Goal: Information Seeking & Learning: Learn about a topic

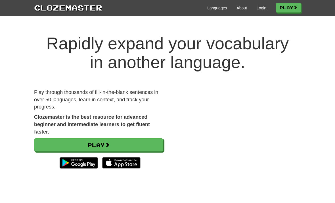
click at [304, 64] on h1 "Rapidly expand your vocabulary in another language." at bounding box center [167, 53] width 335 height 38
click at [216, 11] on link "Languages" at bounding box center [217, 8] width 20 height 6
click at [243, 9] on link "About" at bounding box center [242, 8] width 11 height 6
click at [240, 10] on link "About" at bounding box center [242, 8] width 11 height 6
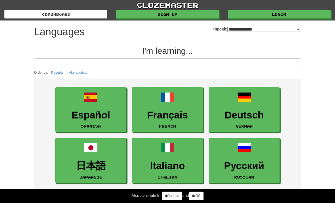
select select "*******"
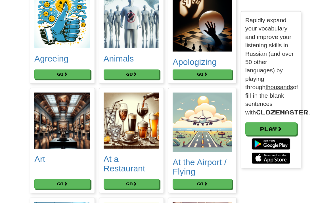
scroll to position [109, 0]
click at [144, 188] on button "Go" at bounding box center [132, 184] width 56 height 10
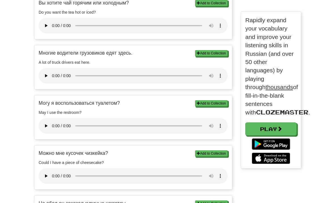
scroll to position [189, 0]
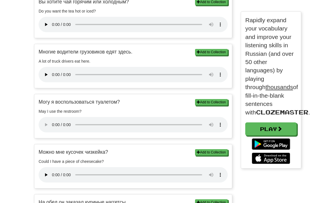
click at [45, 117] on audio at bounding box center [133, 124] width 189 height 15
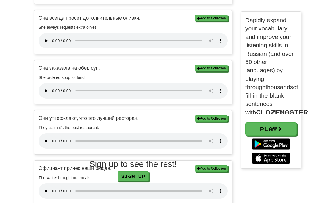
scroll to position [473, 0]
click at [131, 178] on link "Sign up" at bounding box center [133, 176] width 31 height 10
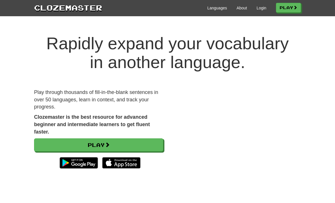
click at [153, 142] on link "Play" at bounding box center [98, 144] width 129 height 13
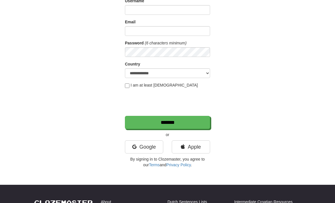
click at [145, 147] on link "Google" at bounding box center [144, 146] width 38 height 13
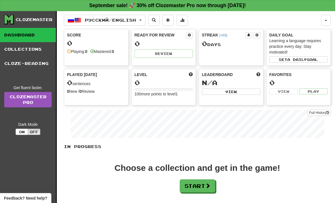
click at [35, 131] on button "Off" at bounding box center [34, 131] width 13 height 6
click at [285, 102] on div "Favorites 0 View Play" at bounding box center [298, 86] width 65 height 37
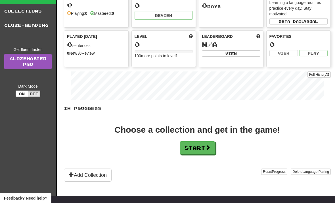
scroll to position [47, 0]
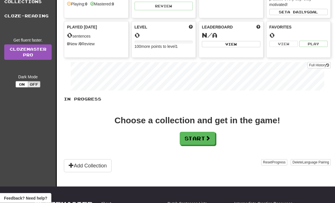
click at [210, 136] on span at bounding box center [207, 138] width 5 height 5
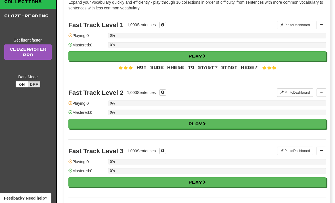
scroll to position [0, 0]
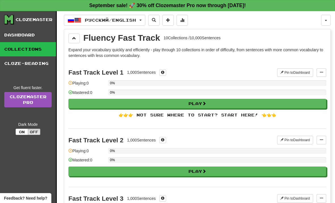
click at [247, 101] on button "Play" at bounding box center [197, 104] width 258 height 10
select select "**"
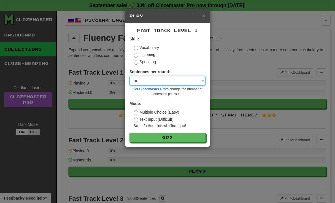
click at [198, 80] on select "* ** ** ** ** ** *** ********" at bounding box center [168, 81] width 76 height 10
click at [199, 79] on select "* ** ** ** ** ** *** ********" at bounding box center [168, 81] width 76 height 10
click at [169, 117] on label "Text Input (Difficult)" at bounding box center [154, 119] width 40 height 6
click at [175, 109] on label "Multiple Choice (Easy)" at bounding box center [156, 112] width 45 height 6
click at [195, 134] on button "Go" at bounding box center [168, 137] width 76 height 10
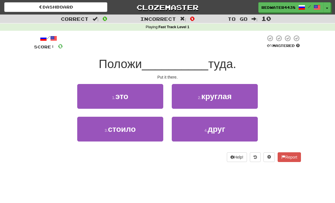
click at [110, 97] on button "1 . это" at bounding box center [120, 96] width 86 height 25
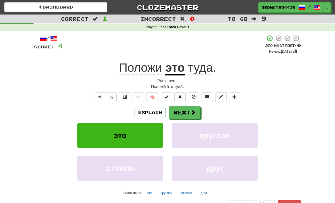
click at [194, 112] on span at bounding box center [193, 111] width 5 height 5
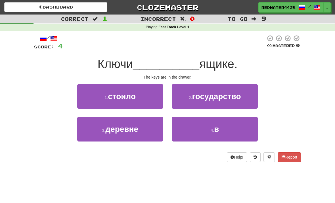
click at [225, 131] on button "4 . в" at bounding box center [215, 128] width 86 height 25
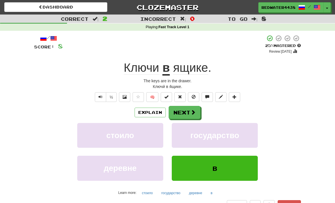
click at [195, 112] on span at bounding box center [193, 111] width 5 height 5
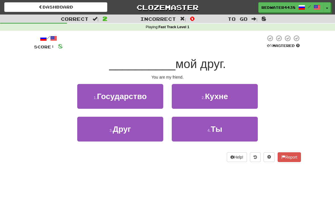
click at [223, 126] on button "4 . Ты" at bounding box center [215, 128] width 86 height 25
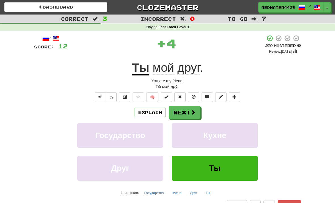
click at [150, 111] on button "Explain" at bounding box center [150, 112] width 31 height 10
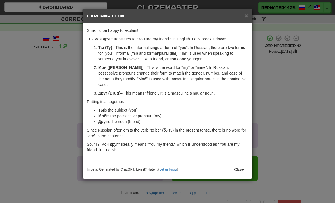
click at [243, 164] on button "Close" at bounding box center [240, 169] width 18 height 10
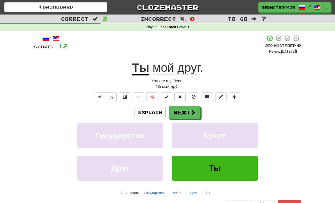
click at [195, 112] on span at bounding box center [193, 111] width 5 height 5
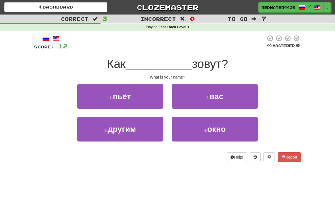
click at [234, 96] on button "2 . вас" at bounding box center [215, 96] width 86 height 25
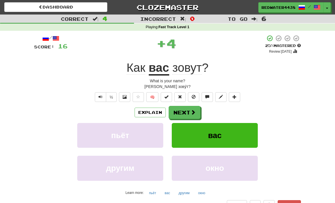
click at [144, 107] on button "Explain" at bounding box center [150, 112] width 31 height 10
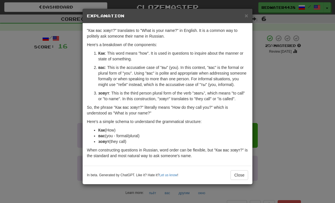
click at [241, 179] on button "Close" at bounding box center [240, 175] width 18 height 10
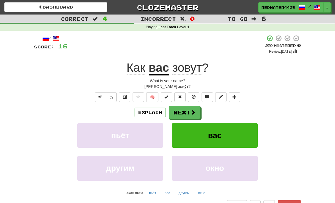
click at [313, 116] on div "Correct : 4 Incorrect : 0 To go : 6 Playing : Fast Track Level 1 / Score: 16 + …" at bounding box center [167, 115] width 335 height 203
click at [200, 111] on button "Next" at bounding box center [185, 112] width 32 height 13
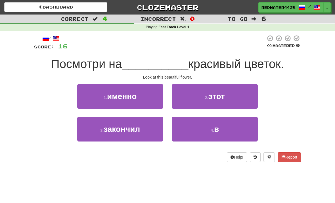
click at [240, 100] on button "2 . этот" at bounding box center [215, 96] width 86 height 25
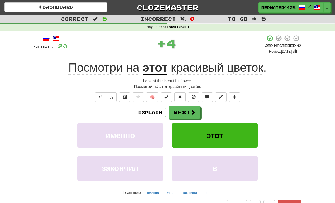
click at [149, 113] on button "Explain" at bounding box center [150, 112] width 31 height 10
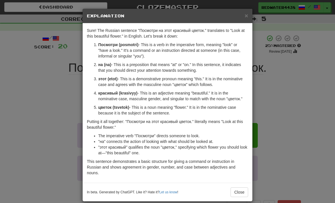
click at [247, 24] on div "Sure! The Russian sentence "Посмотри на этот красивый цветок." translates to "L…" at bounding box center [168, 102] width 170 height 159
click at [243, 22] on div "× Explanation" at bounding box center [168, 16] width 170 height 14
click at [302, 101] on div "× Explanation Sure! The Russian sentence "Посмотри на этот красивый цветок." tr…" at bounding box center [167, 101] width 335 height 203
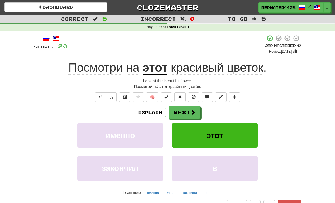
click at [192, 109] on span at bounding box center [193, 111] width 5 height 5
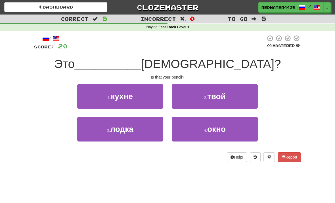
click at [239, 96] on button "2 . твой" at bounding box center [215, 96] width 86 height 25
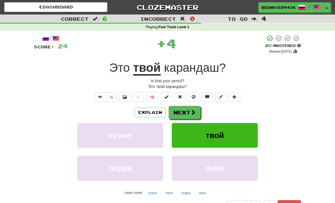
click at [196, 114] on button "Next" at bounding box center [185, 112] width 32 height 13
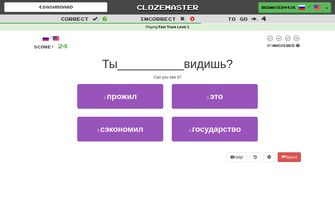
click at [242, 98] on button "2 . это" at bounding box center [215, 96] width 86 height 25
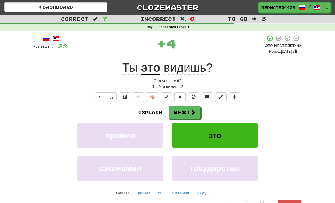
click at [192, 111] on span at bounding box center [193, 111] width 5 height 5
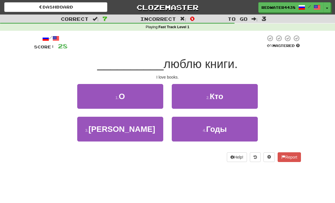
click at [93, 132] on button "3 . Я" at bounding box center [120, 128] width 86 height 25
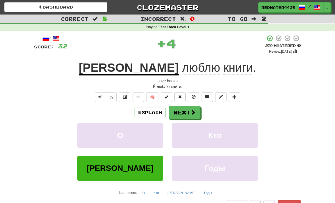
click at [193, 112] on span at bounding box center [193, 111] width 5 height 5
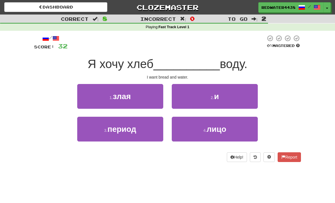
click at [240, 97] on button "2 . и" at bounding box center [215, 96] width 86 height 25
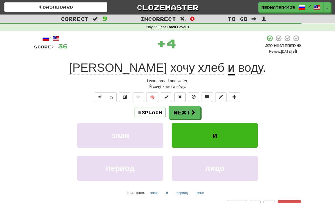
click at [192, 113] on span at bounding box center [193, 111] width 5 height 5
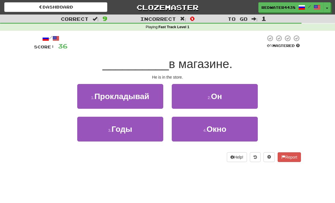
click at [242, 95] on button "2 . Он" at bounding box center [215, 96] width 86 height 25
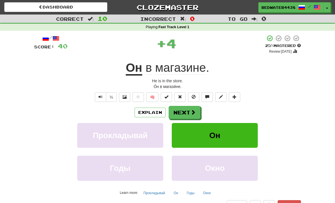
click at [195, 111] on span at bounding box center [193, 111] width 5 height 5
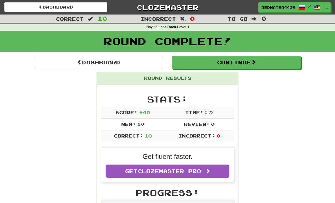
click at [45, 9] on link "Dashboard" at bounding box center [55, 7] width 103 height 10
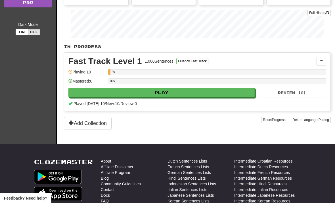
scroll to position [99, 0]
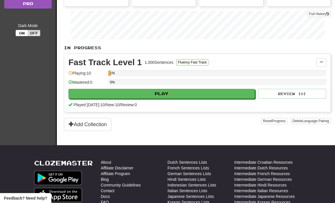
click at [87, 128] on button "Add Collection" at bounding box center [88, 124] width 48 height 13
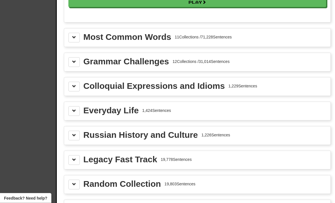
scroll to position [630, 0]
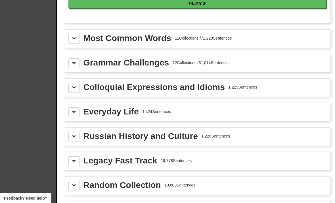
click at [74, 61] on span at bounding box center [74, 63] width 4 height 4
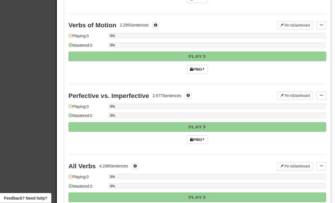
scroll to position [1234, 0]
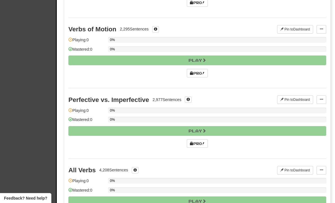
click at [303, 96] on button "Pin to Dashboard" at bounding box center [295, 99] width 36 height 9
click at [326, 99] on button at bounding box center [322, 99] width 10 height 9
click at [299, 138] on div at bounding box center [167, 101] width 335 height 203
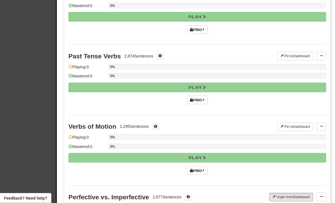
scroll to position [1137, 0]
